Goal: Use online tool/utility: Utilize a website feature to perform a specific function

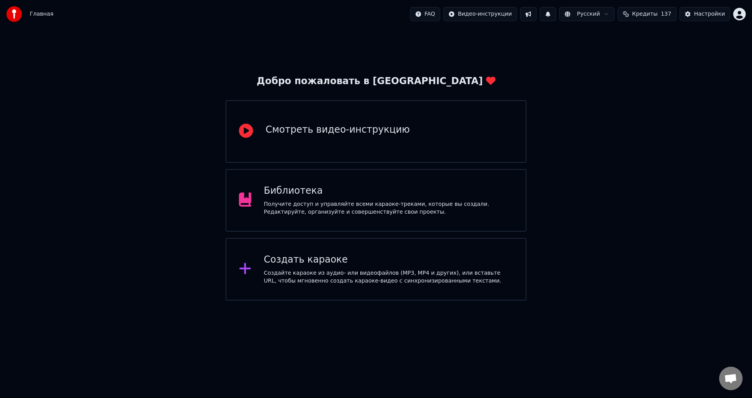
click at [420, 197] on div "Библиотека" at bounding box center [389, 191] width 250 height 13
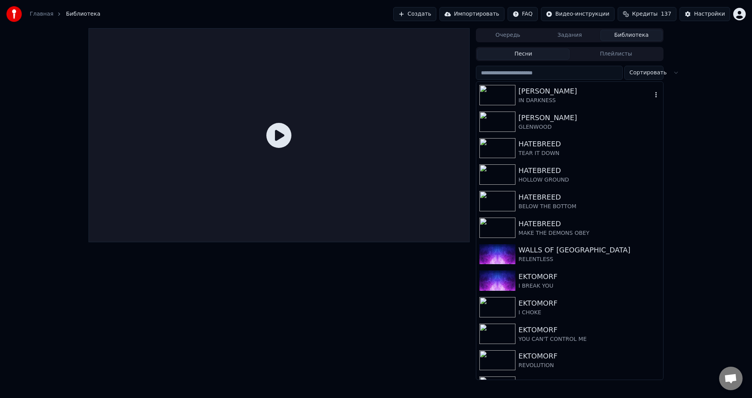
click at [561, 100] on div "IN DARKNESS" at bounding box center [586, 101] width 134 height 8
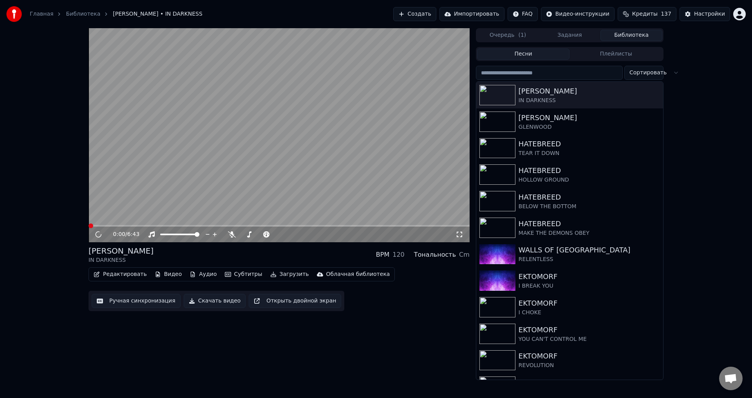
click at [289, 116] on video at bounding box center [279, 135] width 381 height 214
click at [97, 234] on icon at bounding box center [98, 234] width 4 height 5
click at [246, 340] on div "0:02 / 6:43 LORNA SHORE IN DARKNESS BPM 120 Тональность Cm Редактировать Видео …" at bounding box center [279, 204] width 381 height 352
click at [177, 272] on button "Видео" at bounding box center [169, 274] width 34 height 11
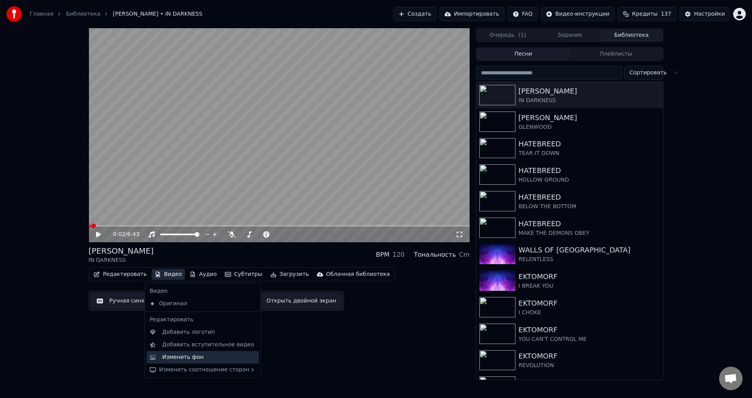
click at [180, 354] on div "Изменить фон" at bounding box center [183, 358] width 42 height 8
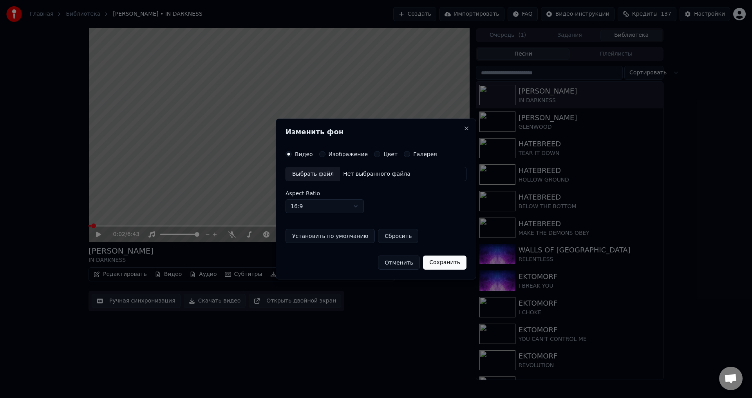
click at [323, 152] on button "Изображение" at bounding box center [322, 154] width 6 height 6
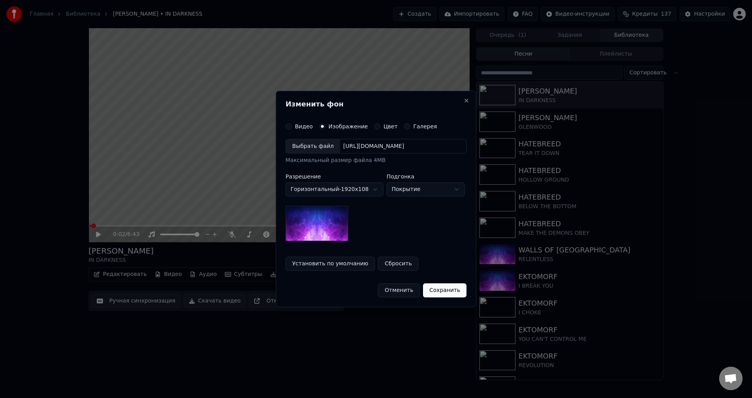
click at [314, 153] on div "Выбрать файл" at bounding box center [313, 146] width 54 height 14
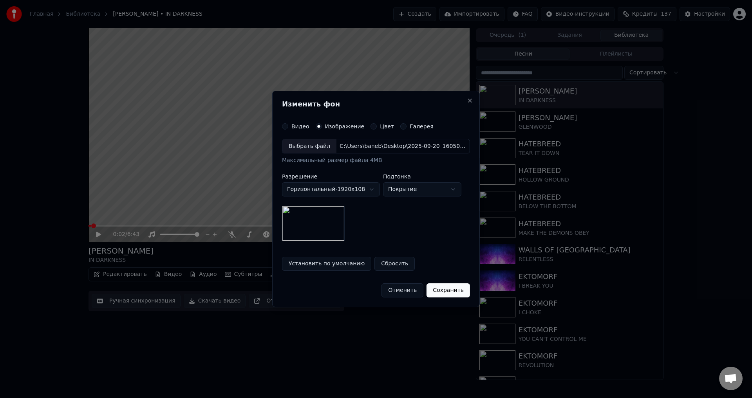
click at [440, 289] on button "Сохранить" at bounding box center [448, 291] width 43 height 14
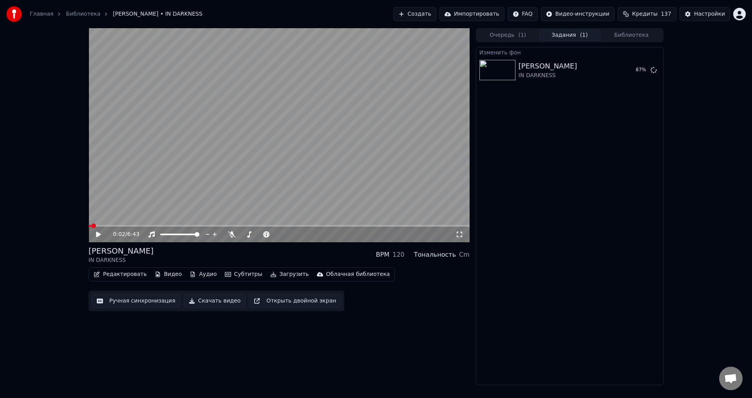
click at [193, 140] on video at bounding box center [279, 135] width 381 height 214
click at [166, 275] on button "Видео" at bounding box center [169, 274] width 34 height 11
click at [272, 121] on video at bounding box center [279, 135] width 381 height 214
click at [346, 132] on video at bounding box center [279, 135] width 381 height 214
click at [272, 154] on video at bounding box center [279, 135] width 381 height 214
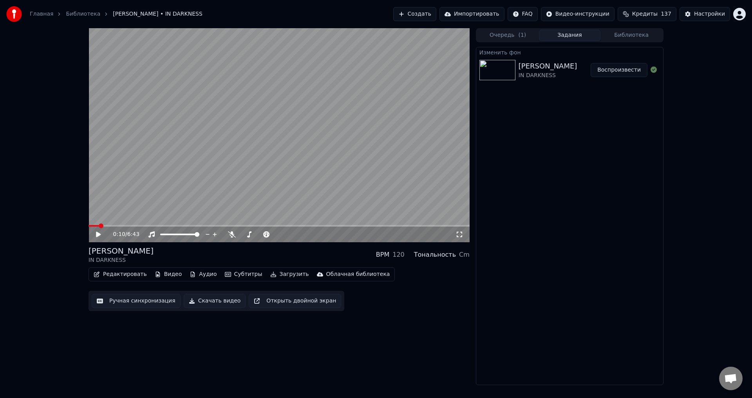
click at [605, 68] on button "Воспроизвести" at bounding box center [619, 70] width 57 height 14
click at [459, 236] on icon at bounding box center [460, 235] width 8 height 6
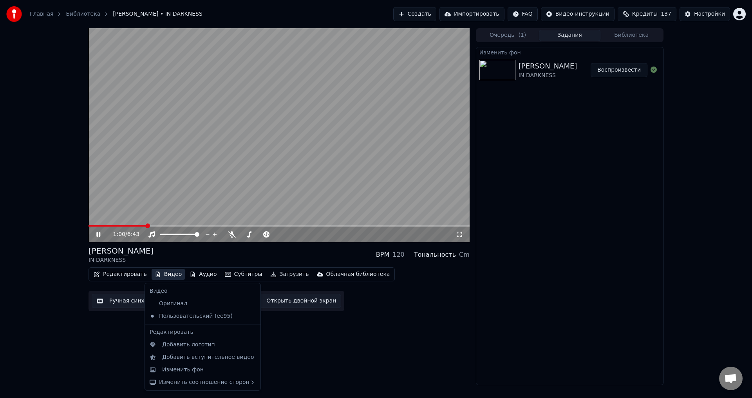
click at [157, 276] on button "Видео" at bounding box center [169, 274] width 34 height 11
click at [185, 367] on div "Изменить фон" at bounding box center [183, 370] width 42 height 8
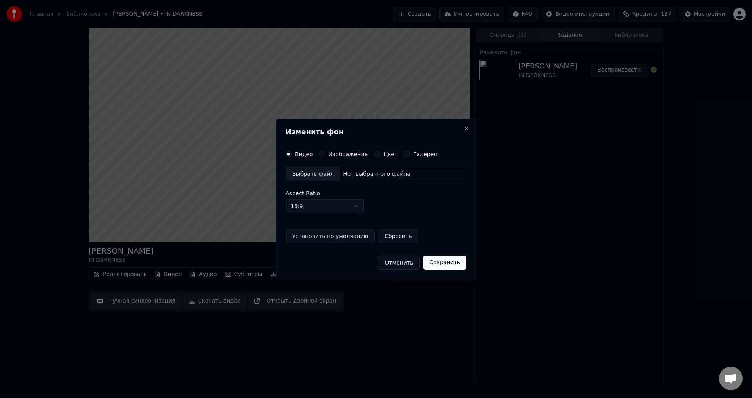
click at [319, 153] on button "Изображение" at bounding box center [322, 154] width 6 height 6
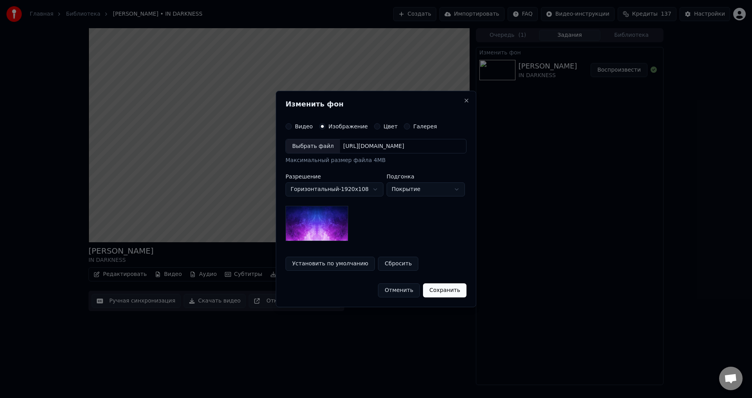
click at [319, 152] on div "Выбрать файл" at bounding box center [313, 146] width 54 height 14
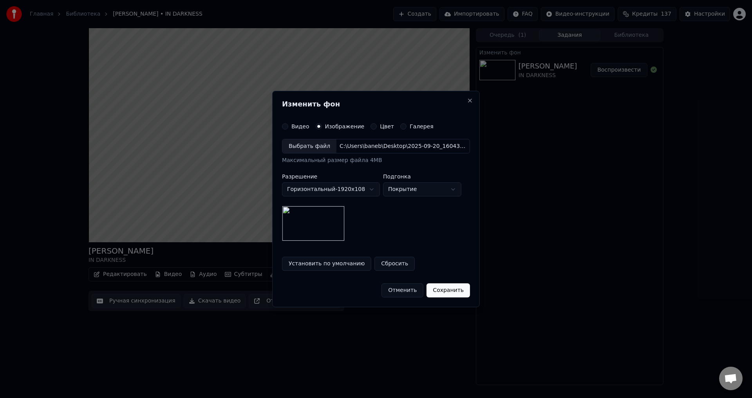
click at [446, 297] on button "Сохранить" at bounding box center [448, 291] width 43 height 14
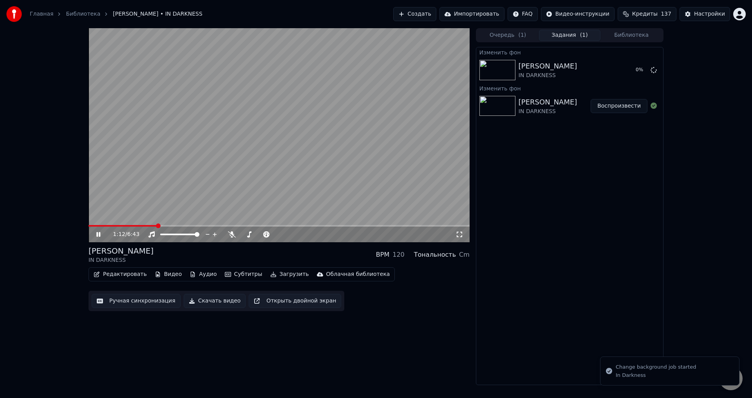
click at [236, 174] on video at bounding box center [279, 135] width 381 height 214
click at [615, 69] on button "Воспроизвести" at bounding box center [619, 70] width 57 height 14
click at [346, 150] on video at bounding box center [279, 135] width 381 height 214
click at [604, 107] on button "Воспроизвести" at bounding box center [619, 106] width 57 height 14
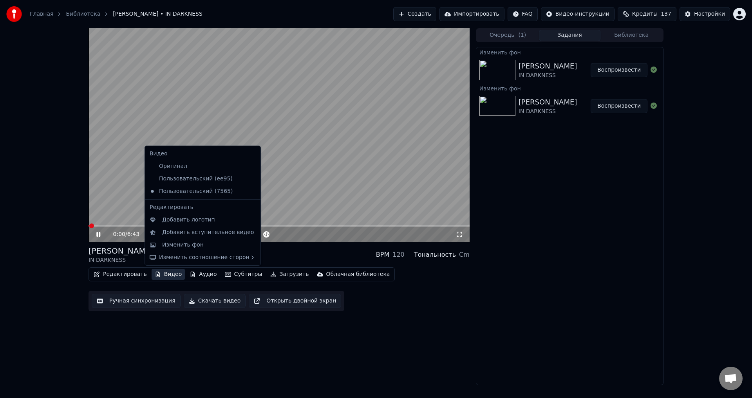
click at [163, 270] on button "Видео" at bounding box center [169, 274] width 34 height 11
click at [190, 180] on div "Пользовательский (ee95)" at bounding box center [197, 179] width 101 height 13
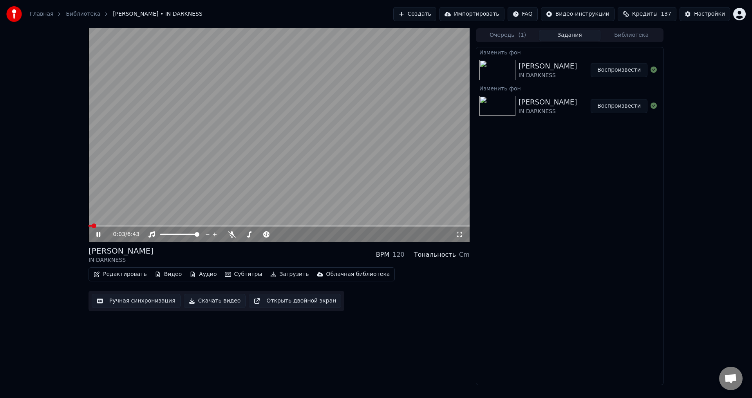
click at [280, 128] on video at bounding box center [279, 135] width 381 height 214
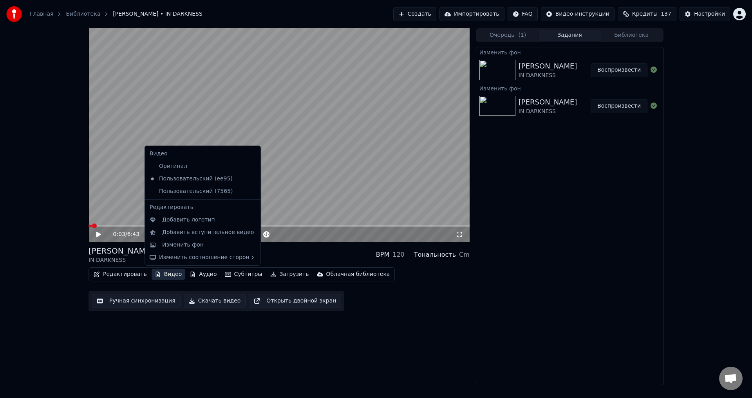
click at [166, 279] on button "Видео" at bounding box center [169, 274] width 34 height 11
click at [196, 192] on div "Пользовательский (7565)" at bounding box center [197, 191] width 101 height 13
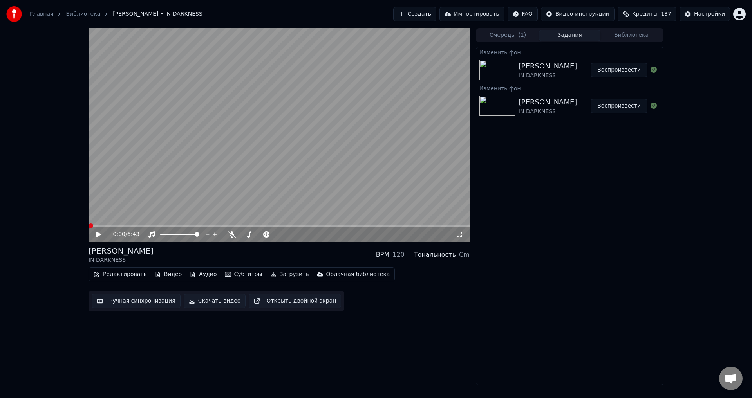
click at [311, 161] on video at bounding box center [279, 135] width 381 height 214
click at [138, 226] on span at bounding box center [279, 226] width 381 height 2
click at [188, 226] on span at bounding box center [279, 226] width 381 height 2
click at [263, 152] on video at bounding box center [279, 135] width 381 height 214
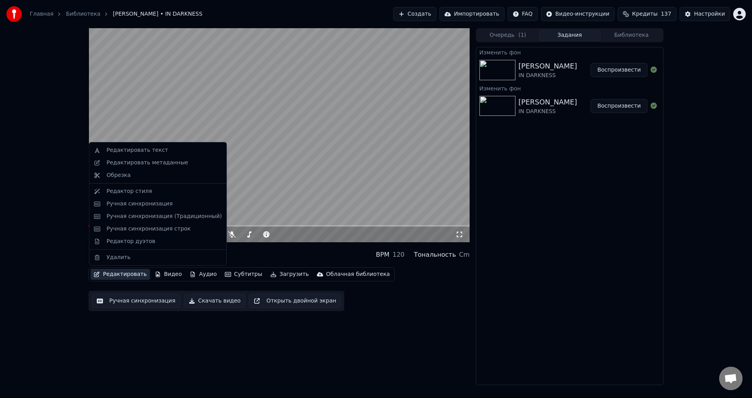
click at [133, 278] on button "Редактировать" at bounding box center [120, 274] width 60 height 11
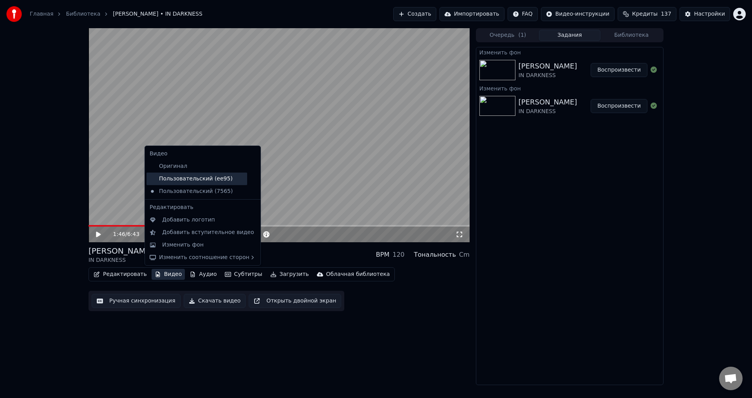
click at [180, 183] on div "Пользовательский (ee95)" at bounding box center [197, 179] width 101 height 13
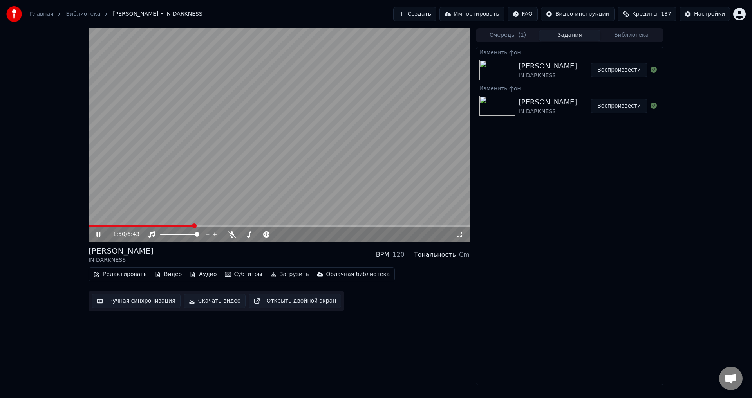
click at [176, 160] on video at bounding box center [279, 135] width 381 height 214
click at [627, 40] on button "Библиотека" at bounding box center [632, 35] width 62 height 11
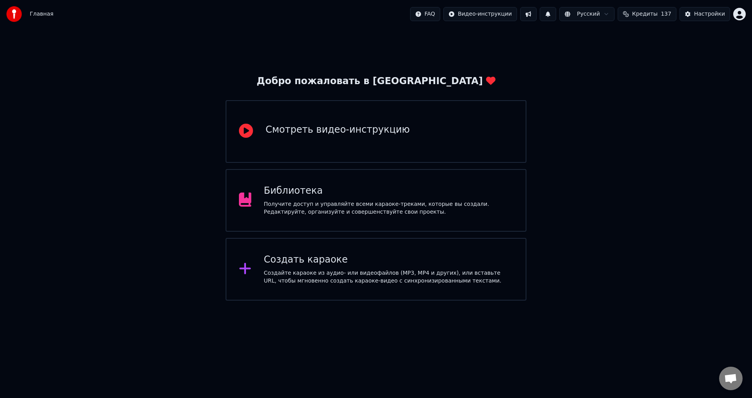
click at [471, 183] on div "Библиотека Получите доступ и управляйте всеми караоке-треками, которые вы созда…" at bounding box center [376, 200] width 301 height 63
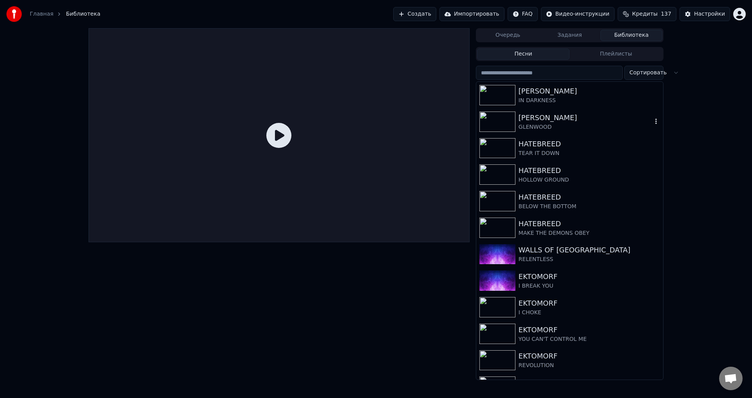
click at [537, 125] on div "GLENWOOD" at bounding box center [586, 127] width 134 height 8
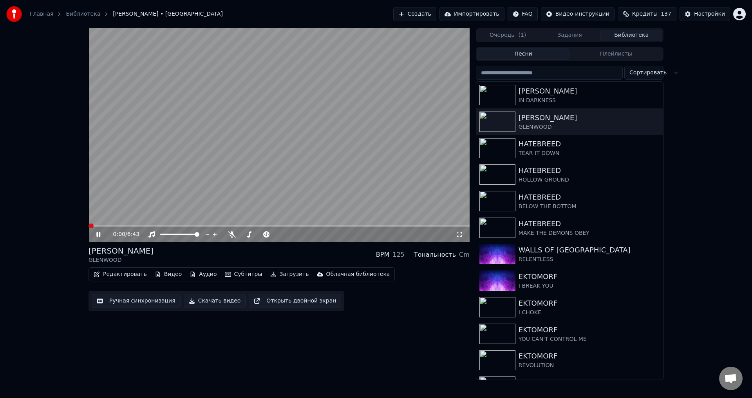
click at [99, 235] on icon at bounding box center [104, 235] width 18 height 6
click at [165, 273] on button "Видео" at bounding box center [169, 274] width 34 height 11
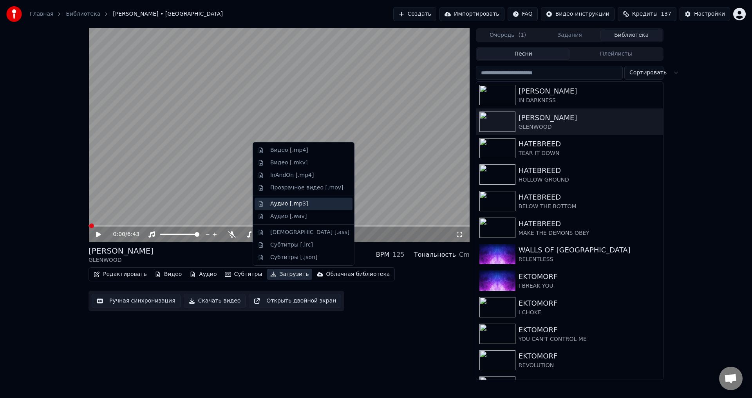
click at [280, 204] on div "Аудио [.mp3]" at bounding box center [289, 204] width 38 height 8
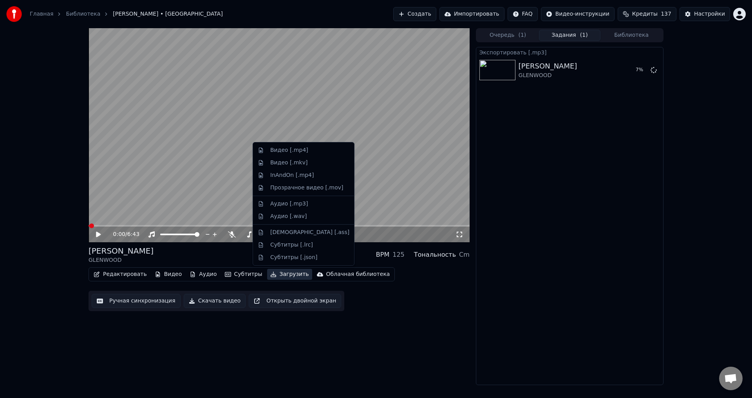
click at [272, 273] on button "Загрузить" at bounding box center [289, 274] width 45 height 11
click at [280, 147] on div "Видео [.mp4]" at bounding box center [289, 151] width 38 height 8
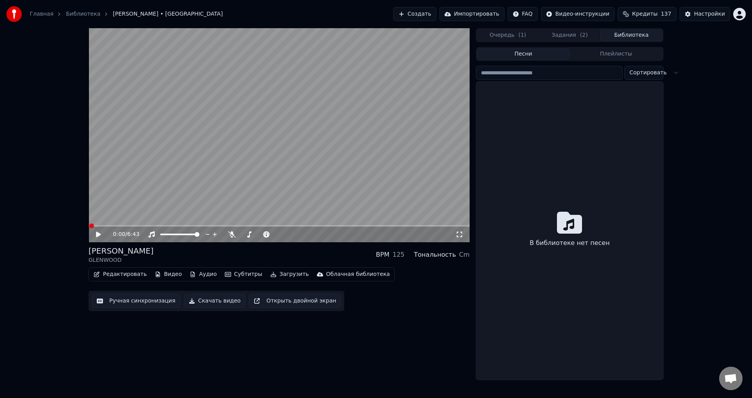
click at [633, 32] on button "Библиотека" at bounding box center [632, 35] width 62 height 11
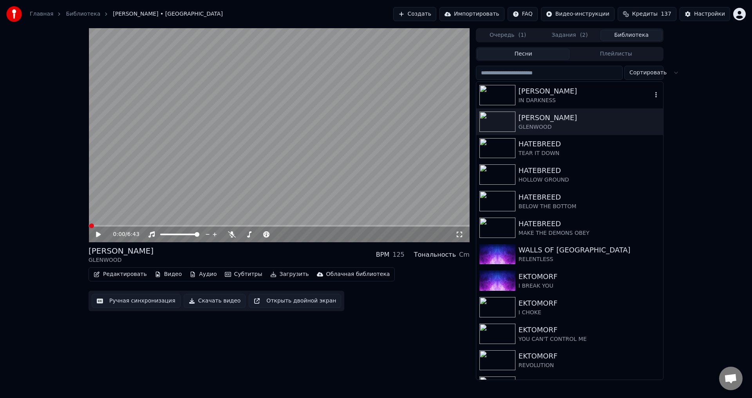
click at [555, 101] on div "IN DARKNESS" at bounding box center [586, 101] width 134 height 8
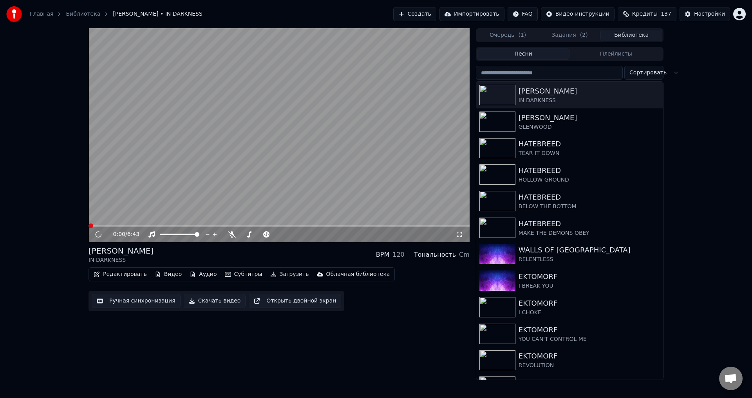
click at [234, 160] on video at bounding box center [279, 135] width 381 height 214
click at [98, 232] on icon at bounding box center [104, 235] width 18 height 6
click at [269, 272] on button "Загрузить" at bounding box center [289, 274] width 45 height 11
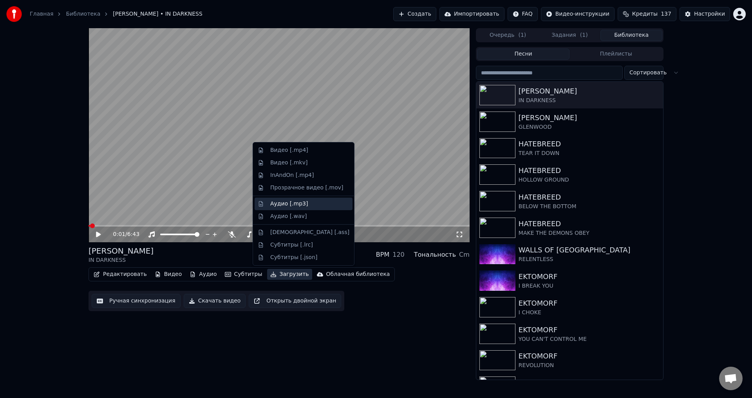
click at [280, 200] on div "Аудио [.mp3]" at bounding box center [289, 204] width 38 height 8
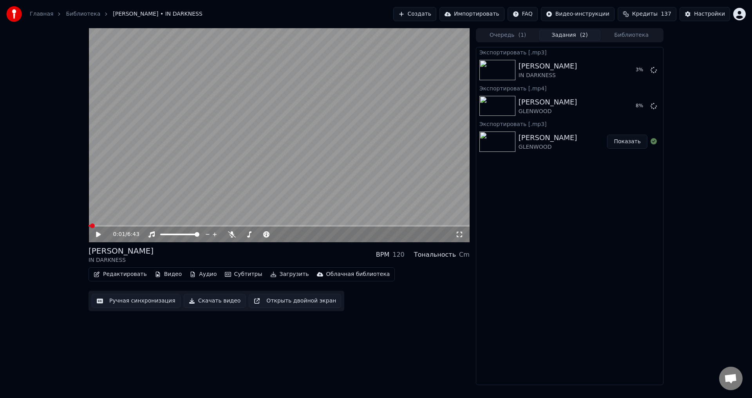
click at [276, 273] on button "Загрузить" at bounding box center [289, 274] width 45 height 11
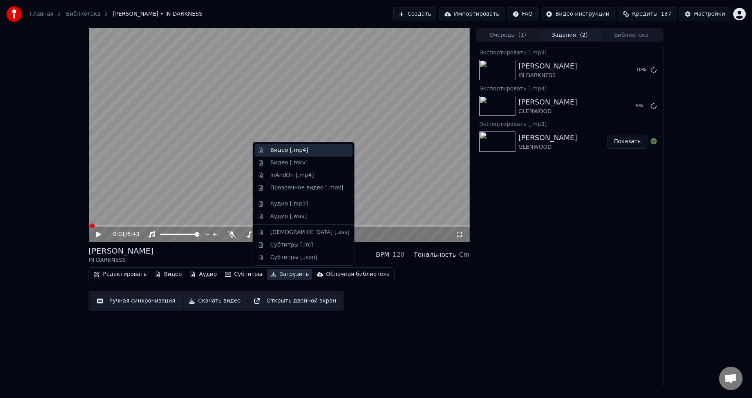
click at [280, 147] on div "Видео [.mp4]" at bounding box center [289, 151] width 38 height 8
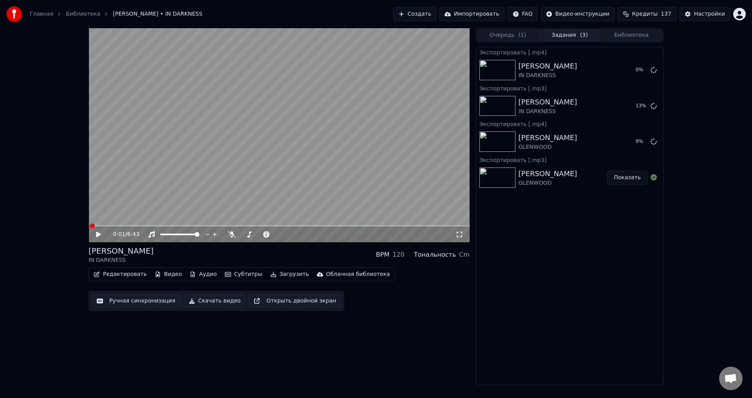
click at [63, 190] on div "0:01 / 6:43 [PERSON_NAME] IN DARKNESS BPM 120 Тональность Cm Редактировать Виде…" at bounding box center [376, 206] width 752 height 357
click at [625, 109] on button "Показать" at bounding box center [627, 106] width 40 height 14
click at [137, 300] on button "Ручная синхронизация" at bounding box center [136, 301] width 89 height 14
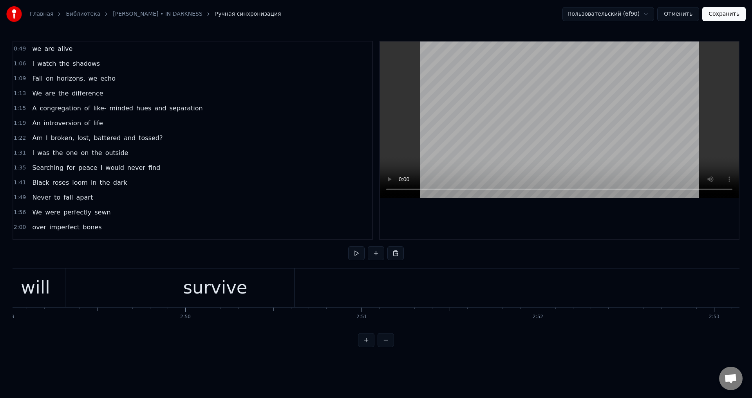
scroll to position [0, 29755]
click at [321, 292] on div "survive" at bounding box center [254, 288] width 158 height 39
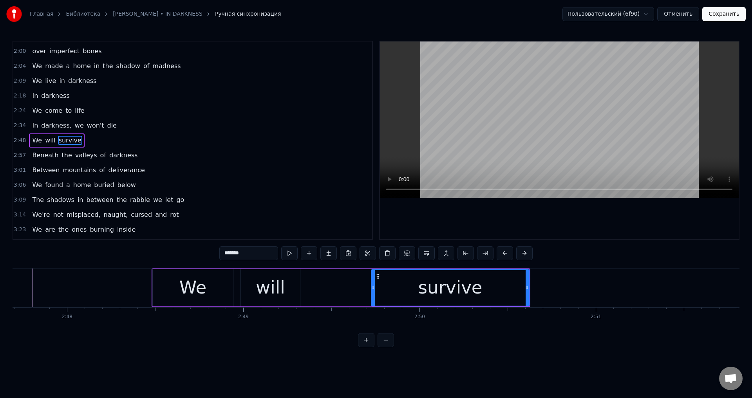
scroll to position [0, 29482]
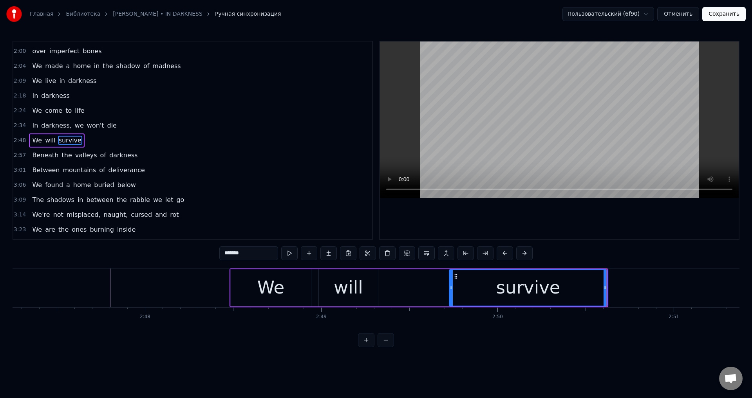
click at [330, 287] on div "will" at bounding box center [348, 288] width 59 height 37
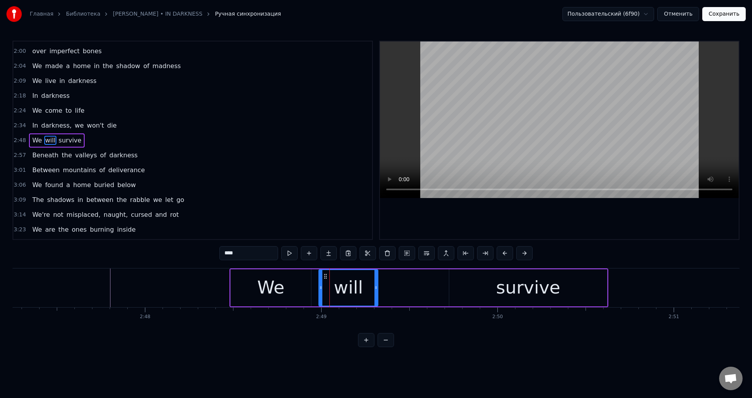
click at [330, 287] on div "will" at bounding box center [348, 288] width 58 height 36
drag, startPoint x: 375, startPoint y: 286, endPoint x: 421, endPoint y: 291, distance: 46.1
click at [421, 291] on div at bounding box center [420, 288] width 3 height 36
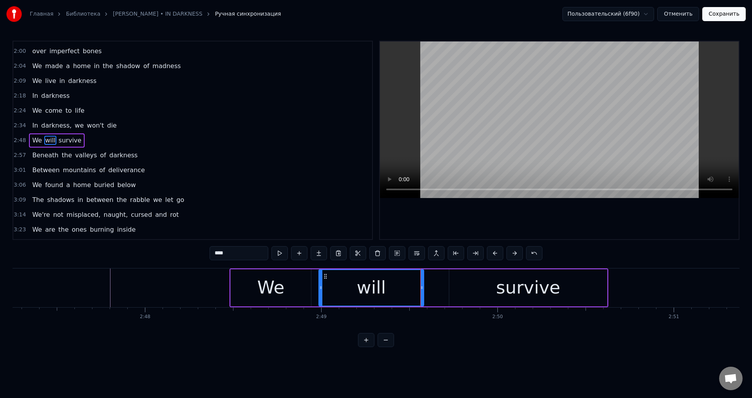
click at [381, 292] on div "will" at bounding box center [371, 288] width 29 height 27
drag, startPoint x: 422, startPoint y: 279, endPoint x: 440, endPoint y: 282, distance: 18.7
click at [440, 282] on div at bounding box center [440, 288] width 3 height 36
click at [456, 284] on div "survive" at bounding box center [528, 288] width 158 height 37
type input "*******"
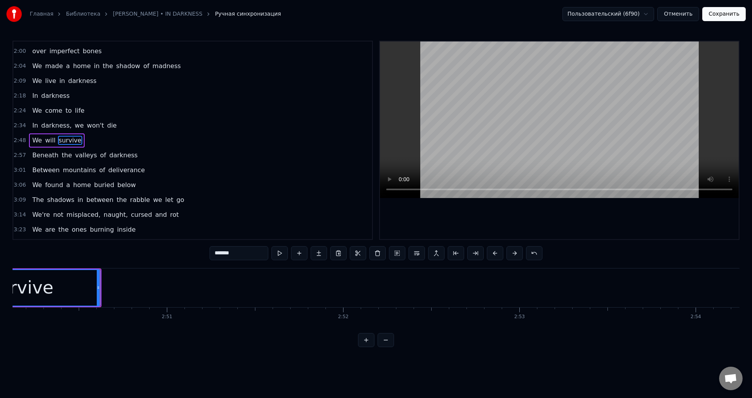
scroll to position [0, 29834]
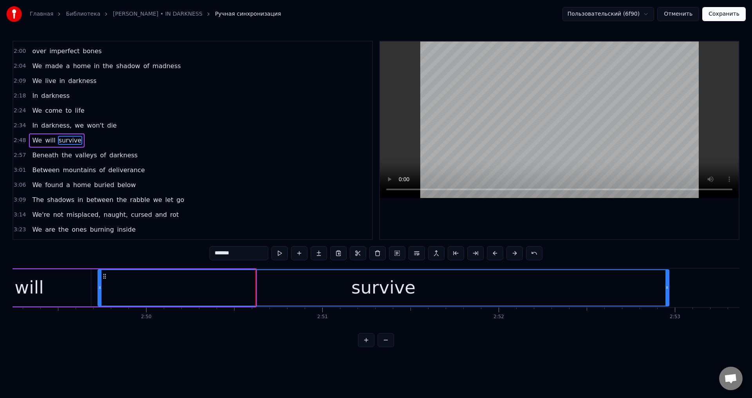
drag, startPoint x: 253, startPoint y: 284, endPoint x: 669, endPoint y: 298, distance: 416.3
click at [669, 298] on div at bounding box center [667, 288] width 3 height 36
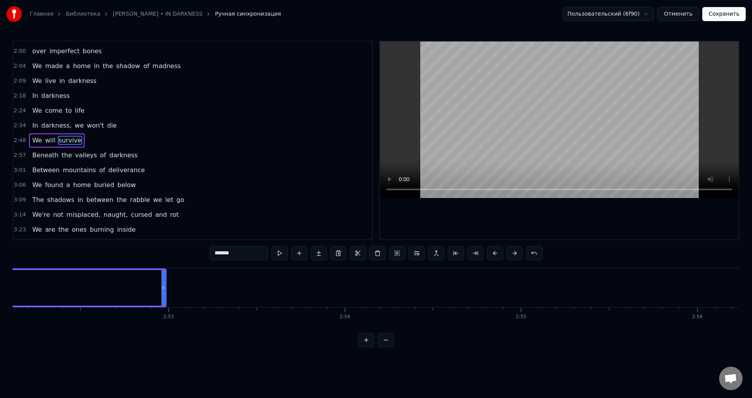
scroll to position [0, 30379]
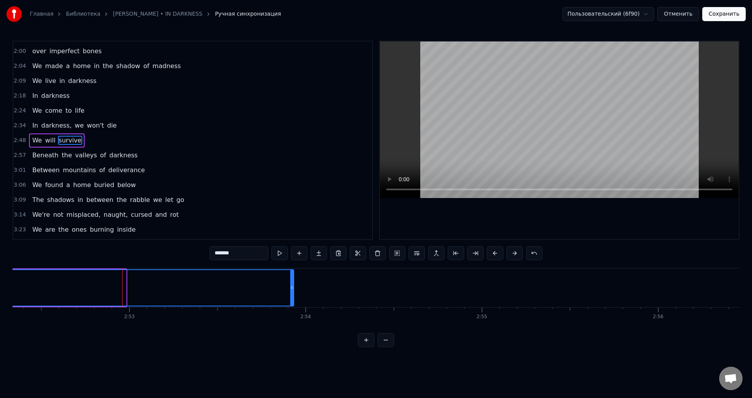
drag, startPoint x: 125, startPoint y: 287, endPoint x: 293, endPoint y: 282, distance: 167.7
click at [293, 282] on div at bounding box center [291, 288] width 3 height 36
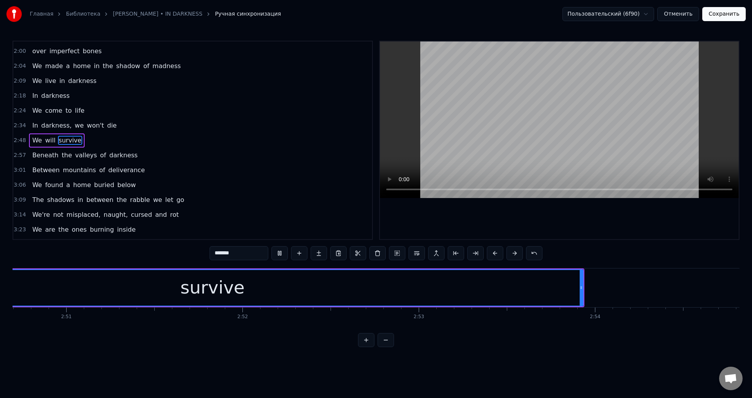
scroll to position [0, 30013]
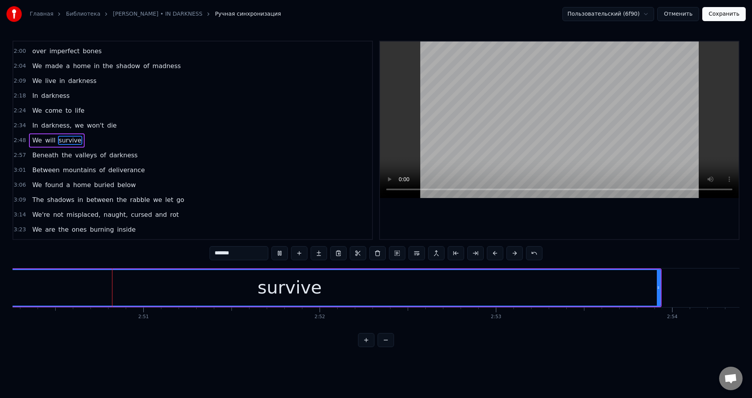
click at [597, 355] on html "Главная Библиотека [PERSON_NAME] • IN DARKNESS Ручная синхронизация Пользовател…" at bounding box center [376, 180] width 752 height 360
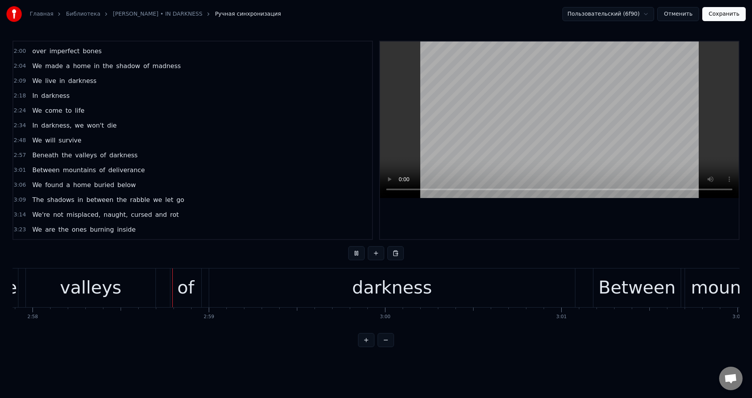
scroll to position [0, 31358]
click at [712, 14] on button "Сохранить" at bounding box center [723, 14] width 43 height 14
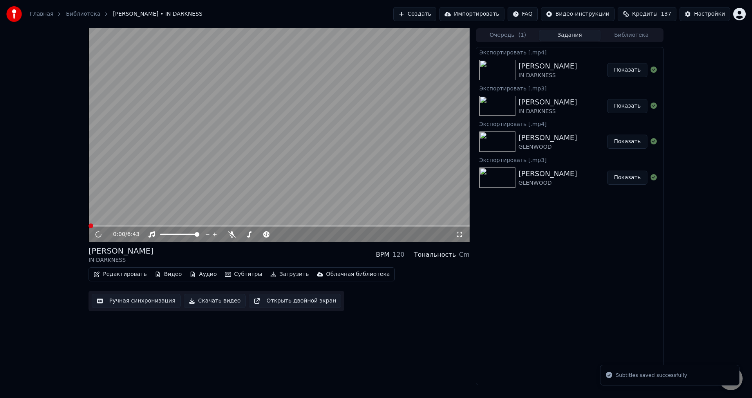
click at [302, 175] on video at bounding box center [279, 135] width 381 height 214
click at [634, 67] on button "Показать" at bounding box center [627, 70] width 40 height 14
click at [159, 175] on video at bounding box center [279, 135] width 381 height 214
